Goal: Task Accomplishment & Management: Complete application form

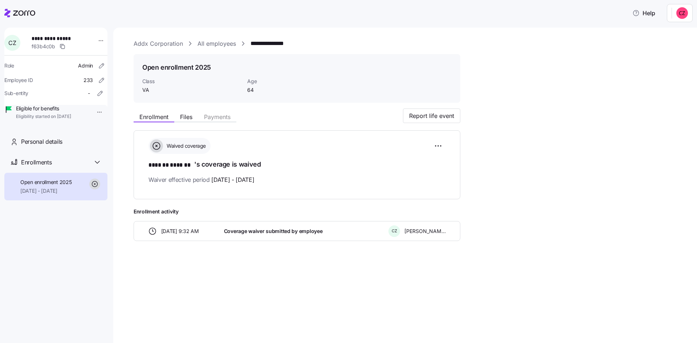
click at [141, 43] on link "Addx Corporation" at bounding box center [158, 43] width 49 height 9
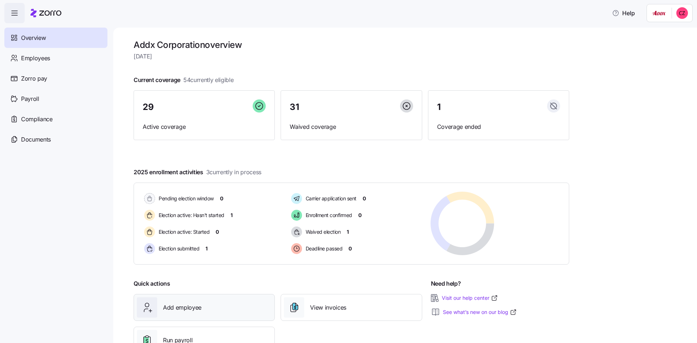
click at [191, 308] on span "Add employee" at bounding box center [182, 307] width 38 height 9
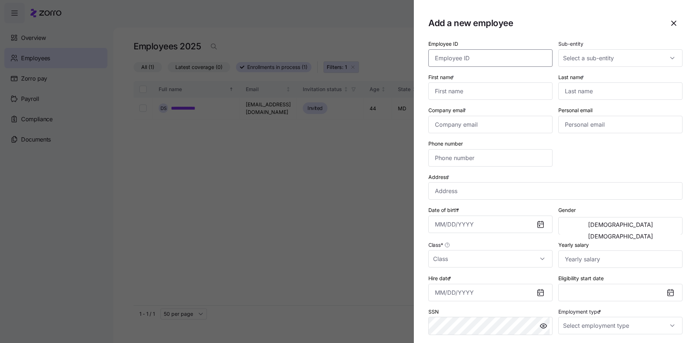
click at [453, 57] on input "Employee ID" at bounding box center [491, 57] width 124 height 17
type input "1148"
click at [488, 89] on input "First name *" at bounding box center [491, 90] width 124 height 17
type input "Chanel"
click at [607, 90] on input "Last name *" at bounding box center [621, 90] width 124 height 17
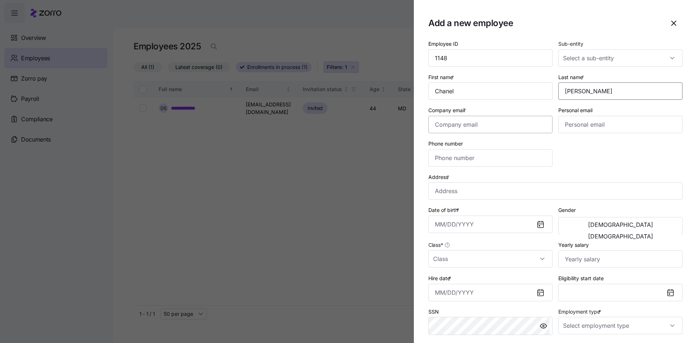
type input "[PERSON_NAME]"
click at [498, 127] on input "Company email *" at bounding box center [491, 124] width 124 height 17
type input "[EMAIL_ADDRESS][DOMAIN_NAME]"
click at [568, 125] on input "Personal email" at bounding box center [621, 124] width 124 height 17
type input "[EMAIL_ADDRESS][DOMAIN_NAME]"
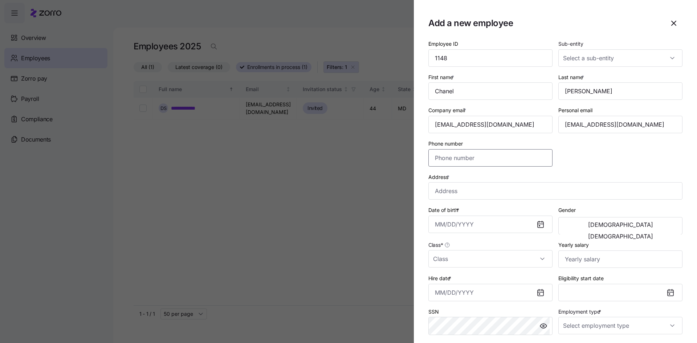
click at [512, 158] on input "Phone number" at bounding box center [491, 157] width 124 height 17
type input "[PHONE_NUMBER]"
click at [503, 192] on input "Address *" at bounding box center [556, 190] width 254 height 17
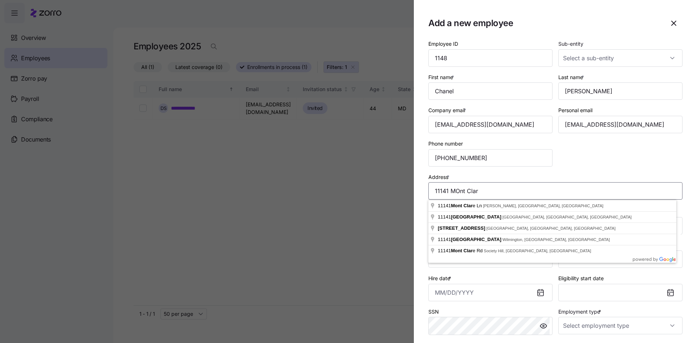
click at [459, 192] on input "11141 MOnt Clar" at bounding box center [556, 190] width 254 height 17
click at [495, 191] on input "11141 Mont Clar" at bounding box center [556, 190] width 254 height 17
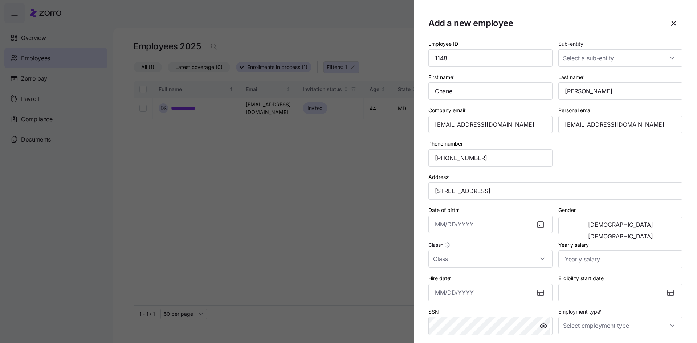
type input "[STREET_ADDRESS]"
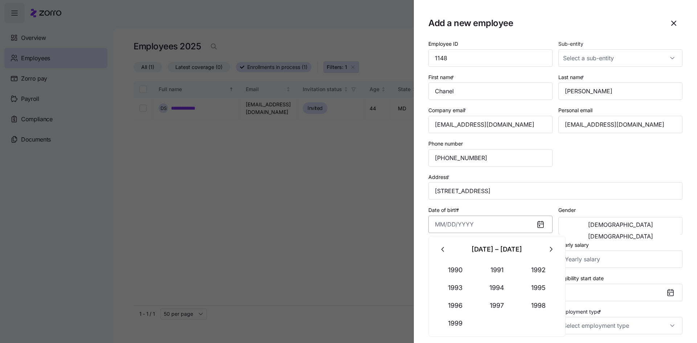
click at [458, 221] on input "Date of birth *" at bounding box center [491, 224] width 124 height 17
type input "0"
click at [477, 228] on input "1980" at bounding box center [491, 224] width 124 height 17
click at [552, 248] on icon "button" at bounding box center [551, 250] width 8 height 8
click at [458, 272] on button "1980" at bounding box center [455, 270] width 41 height 17
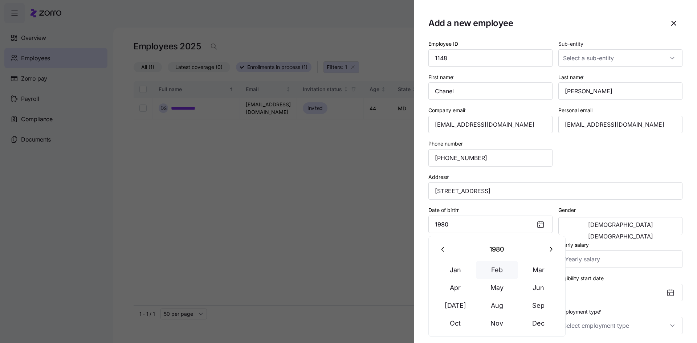
click at [494, 269] on button "Feb" at bounding box center [497, 270] width 41 height 17
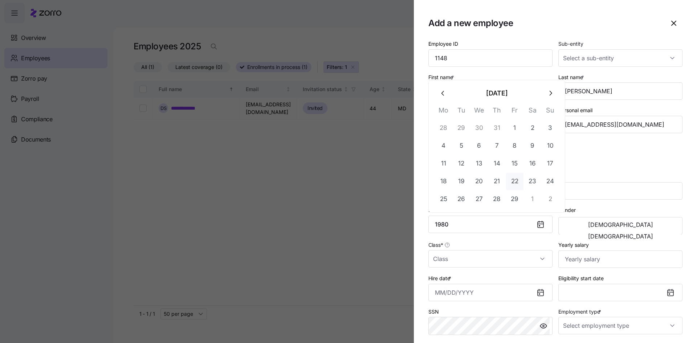
click at [518, 180] on button "22" at bounding box center [514, 181] width 17 height 17
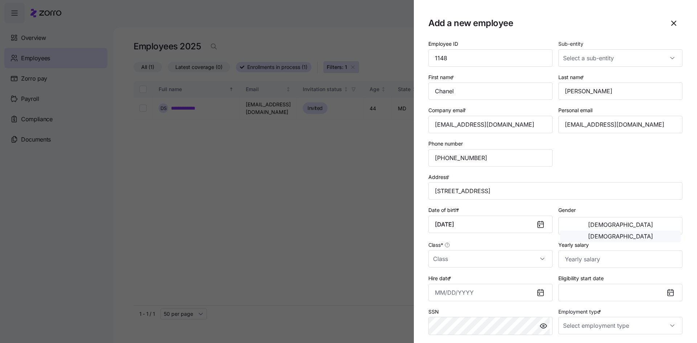
type input "[DATE]"
click at [642, 231] on button "[DEMOGRAPHIC_DATA]" at bounding box center [620, 237] width 121 height 12
click at [448, 259] on input "Class *" at bounding box center [491, 258] width 124 height 17
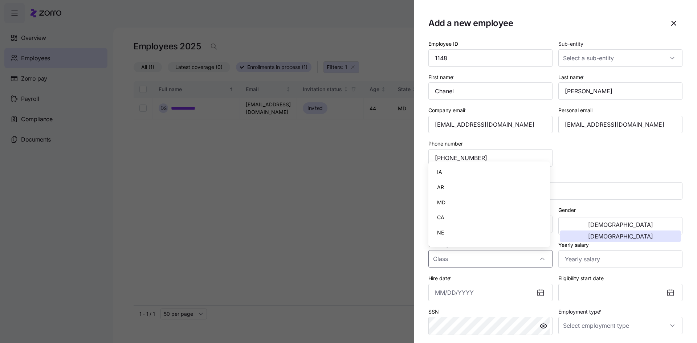
click at [442, 202] on span "MD" at bounding box center [441, 203] width 8 height 8
type input "MD"
click at [579, 262] on input "Yearly salary" at bounding box center [621, 259] width 124 height 17
type input "$105,019"
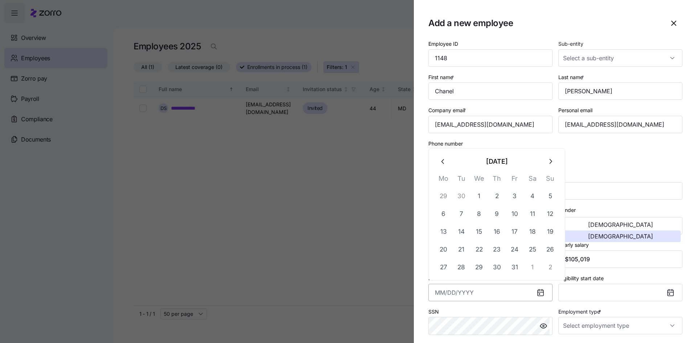
click at [490, 297] on input "Hire date *" at bounding box center [491, 292] width 124 height 17
type input "1"
click at [458, 227] on button "14" at bounding box center [461, 231] width 17 height 17
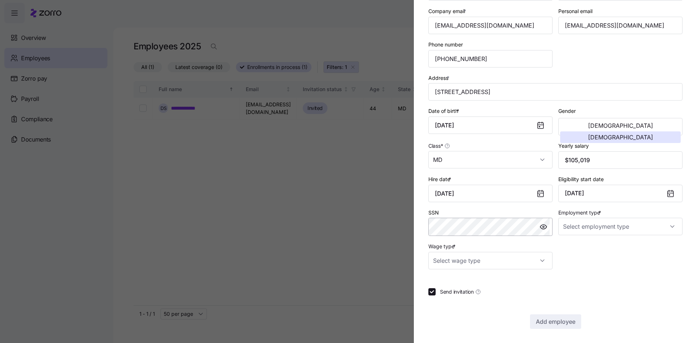
scroll to position [100, 0]
type input "[DATE]"
click at [597, 225] on input "Employment type *" at bounding box center [621, 226] width 124 height 17
click at [585, 245] on span "Full Time" at bounding box center [575, 248] width 21 height 8
type input "Full Time"
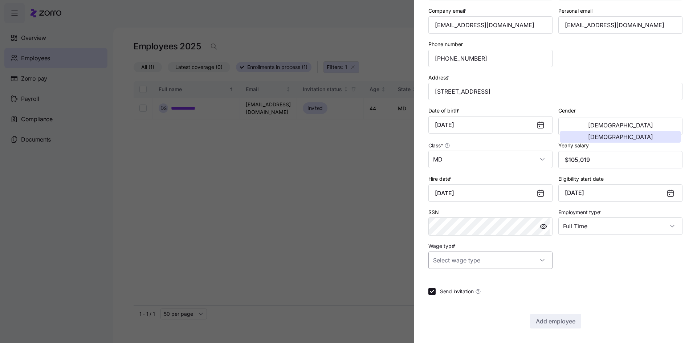
click at [537, 256] on input "Wage type *" at bounding box center [491, 260] width 124 height 17
click at [462, 285] on div "Salary" at bounding box center [489, 282] width 116 height 15
type input "Salary"
click at [564, 320] on span "Add employee" at bounding box center [556, 321] width 40 height 9
